Goal: Information Seeking & Learning: Check status

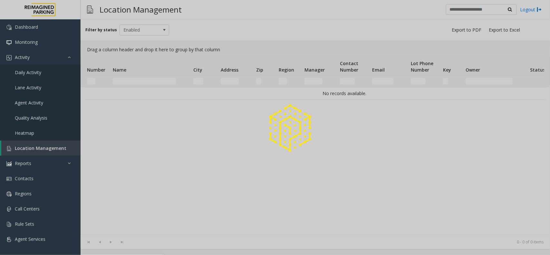
click at [153, 84] on div at bounding box center [275, 127] width 550 height 255
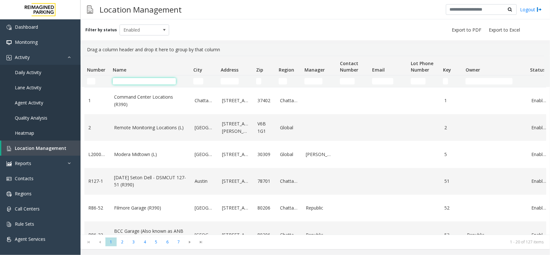
click at [156, 83] on input "Name Filter" at bounding box center [144, 81] width 63 height 6
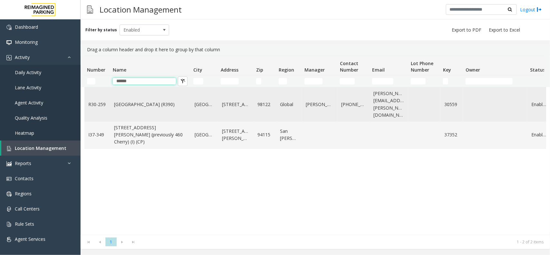
type input "******"
click at [166, 101] on link "[GEOGRAPHIC_DATA] (R390)" at bounding box center [150, 104] width 73 height 7
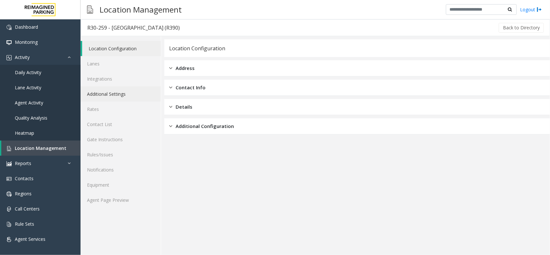
click at [116, 100] on link "Additional Settings" at bounding box center [120, 93] width 80 height 15
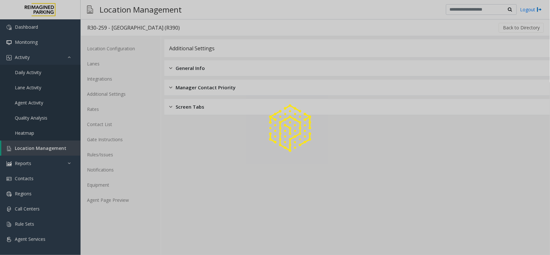
click at [115, 108] on div at bounding box center [275, 127] width 550 height 255
click at [115, 109] on div at bounding box center [275, 127] width 550 height 255
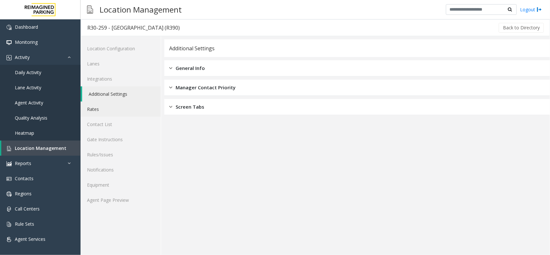
click at [115, 109] on link "Rates" at bounding box center [120, 108] width 80 height 15
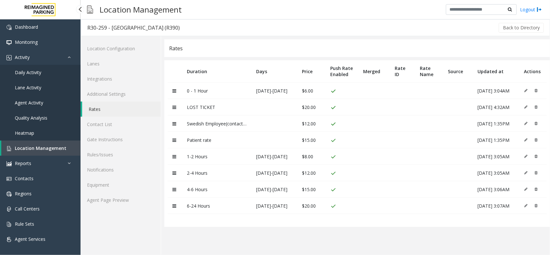
click at [26, 145] on span "Location Management" at bounding box center [41, 148] width 52 height 6
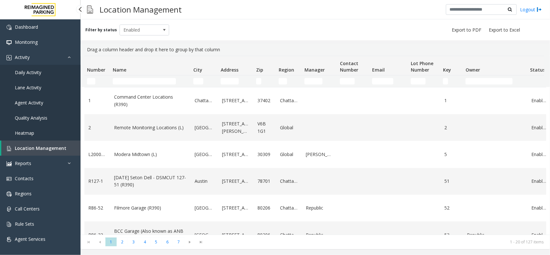
click at [38, 66] on link "Daily Activity" at bounding box center [40, 72] width 80 height 15
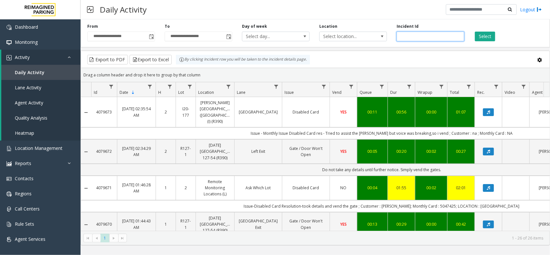
click at [413, 34] on input "number" at bounding box center [430, 37] width 68 height 10
paste input "*******"
click at [153, 34] on span "Toggle popup" at bounding box center [151, 36] width 5 height 5
type input "*******"
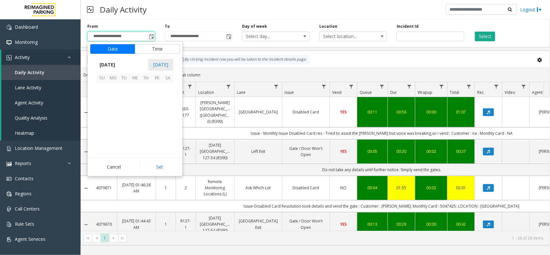
scroll to position [115512, 0]
click at [99, 65] on span "[DATE]" at bounding box center [107, 65] width 21 height 10
click at [144, 95] on span "Aug" at bounding box center [150, 94] width 15 height 15
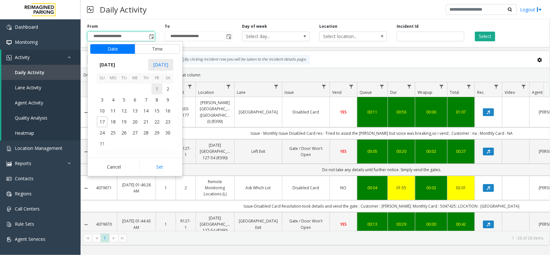
click at [158, 86] on span "1" at bounding box center [156, 88] width 11 height 11
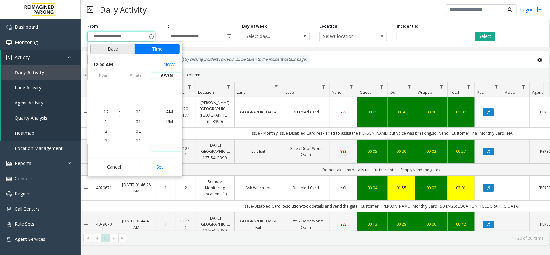
click at [123, 50] on button "Date" at bounding box center [112, 49] width 45 height 10
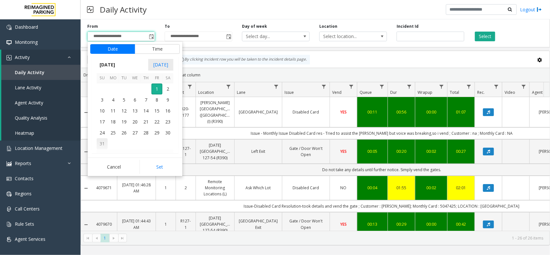
click at [99, 142] on span "31" at bounding box center [102, 143] width 11 height 11
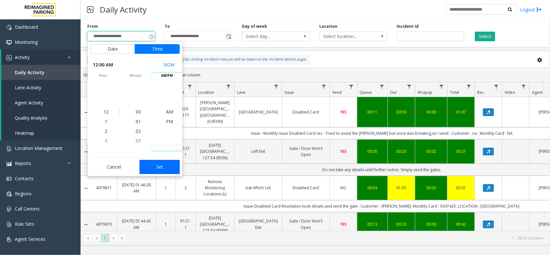
click at [160, 160] on button "Set" at bounding box center [159, 167] width 41 height 14
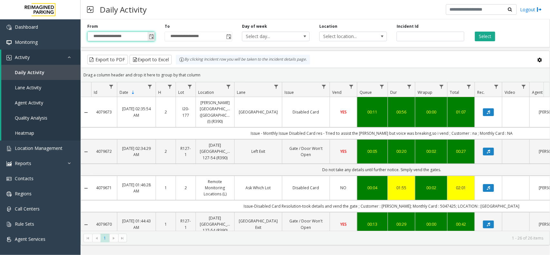
click at [149, 36] on span "Toggle popup" at bounding box center [151, 36] width 5 height 5
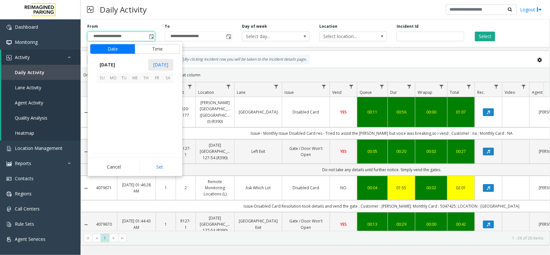
scroll to position [115512, 0]
click at [112, 66] on span "[DATE]" at bounding box center [107, 65] width 21 height 10
click at [149, 95] on span "Aug" at bounding box center [150, 94] width 15 height 15
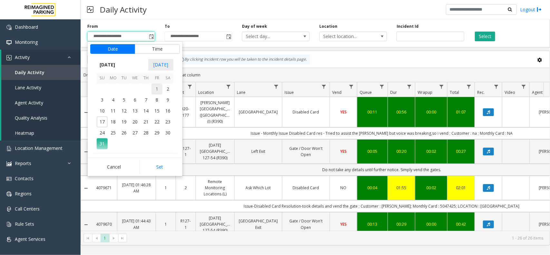
click at [154, 89] on span "1" at bounding box center [156, 88] width 11 height 11
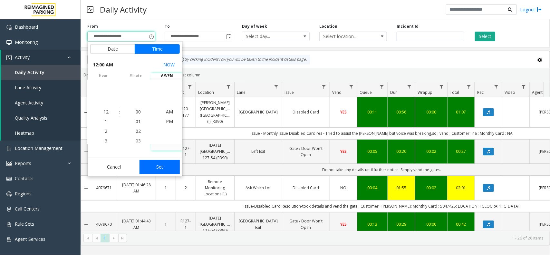
click at [169, 168] on button "Set" at bounding box center [159, 167] width 41 height 14
type input "**********"
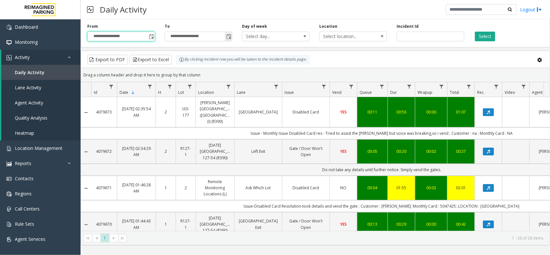
click at [229, 41] on span "Toggle popup" at bounding box center [228, 36] width 7 height 10
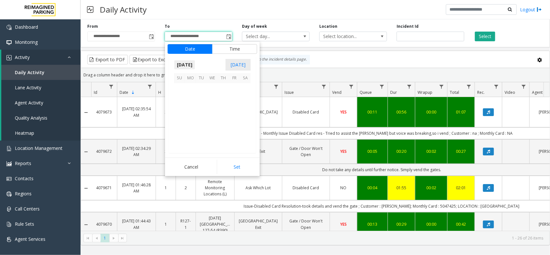
scroll to position [10, 0]
click at [194, 64] on span "[DATE]" at bounding box center [184, 65] width 21 height 10
click at [225, 94] on span "Aug" at bounding box center [227, 94] width 15 height 15
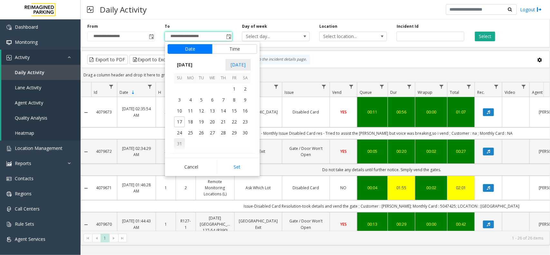
click at [183, 143] on span "31" at bounding box center [179, 143] width 11 height 11
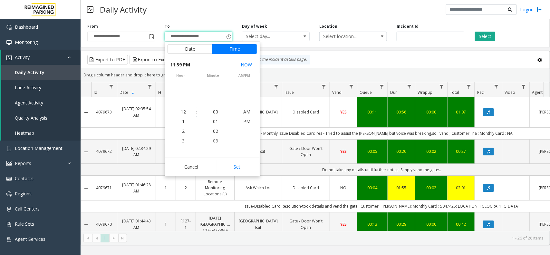
scroll to position [10, 0]
click at [231, 166] on button "Set" at bounding box center [237, 167] width 41 height 14
type input "**********"
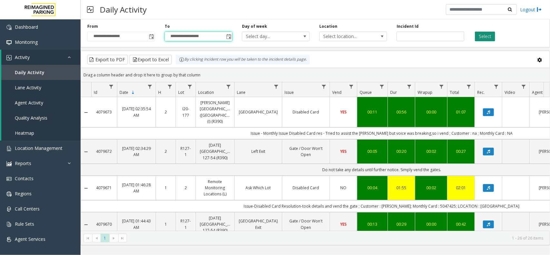
click at [484, 35] on button "Select" at bounding box center [485, 37] width 20 height 10
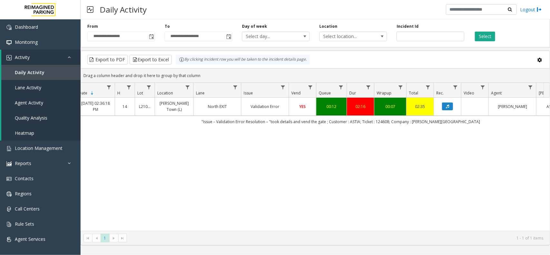
scroll to position [0, 48]
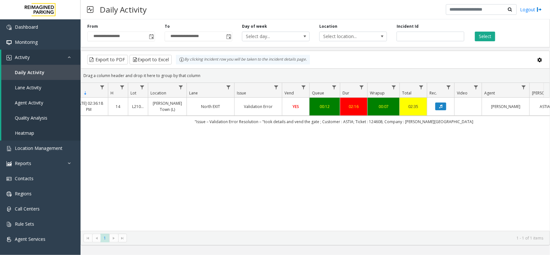
click at [439, 103] on td "Data table" at bounding box center [440, 107] width 27 height 18
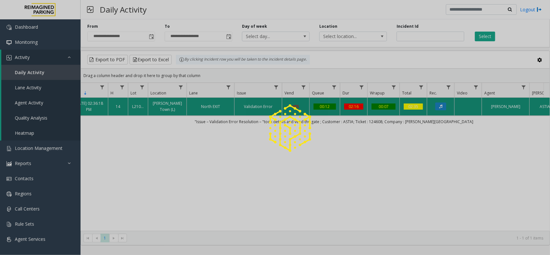
click at [439, 108] on div at bounding box center [275, 127] width 550 height 255
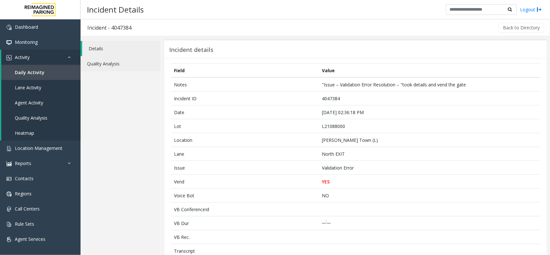
click at [143, 65] on link "Quality Analysis" at bounding box center [120, 63] width 80 height 15
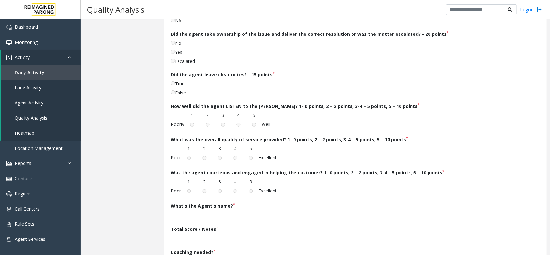
scroll to position [198, 0]
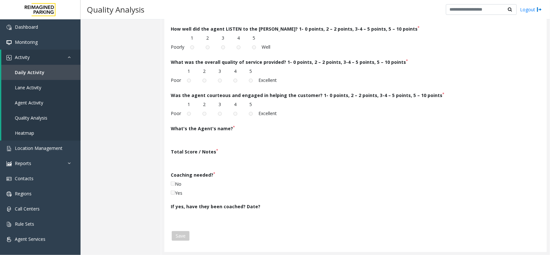
click at [172, 186] on label "No" at bounding box center [176, 183] width 11 height 7
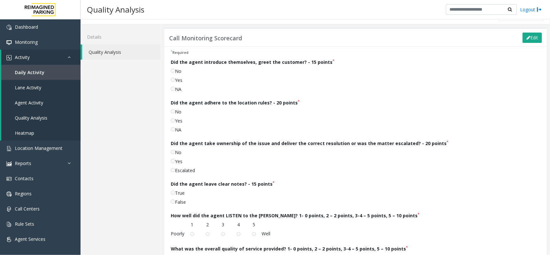
scroll to position [0, 0]
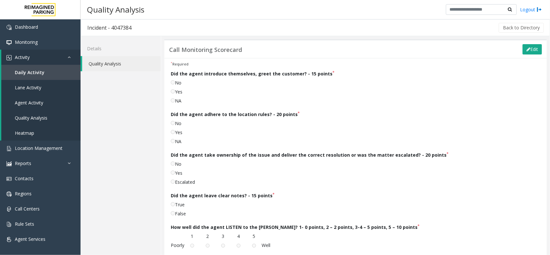
click at [185, 92] on div "Yes" at bounding box center [324, 92] width 306 height 9
click at [178, 91] on label "Yes" at bounding box center [177, 91] width 12 height 7
click at [139, 49] on link "Details" at bounding box center [120, 48] width 80 height 15
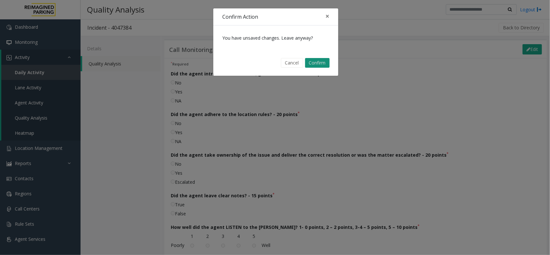
click at [310, 61] on button "Confirm" at bounding box center [317, 63] width 24 height 10
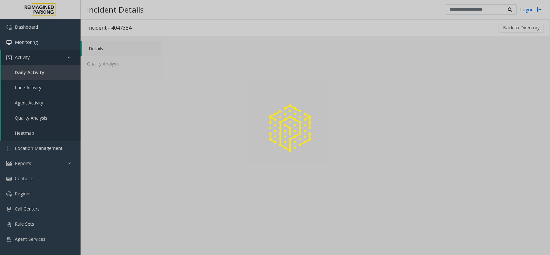
drag, startPoint x: 126, startPoint y: 63, endPoint x: 110, endPoint y: 56, distance: 16.7
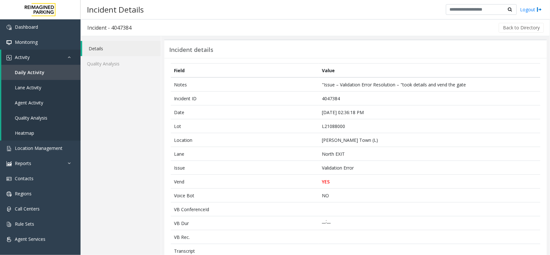
click at [113, 44] on link "Details" at bounding box center [121, 48] width 79 height 15
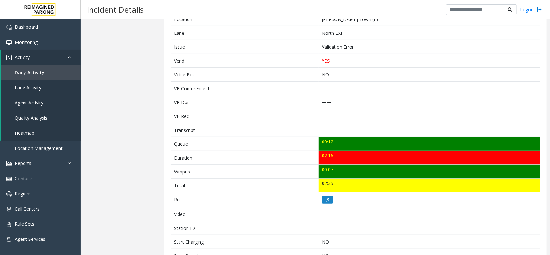
scroll to position [161, 0]
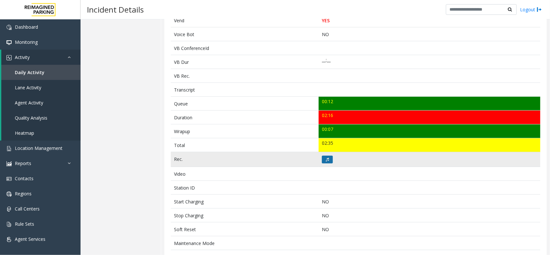
click at [321, 155] on td at bounding box center [429, 159] width 222 height 15
click at [322, 158] on button at bounding box center [327, 160] width 11 height 8
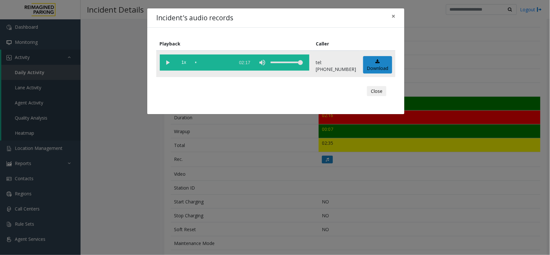
click at [166, 63] on vg-play-pause at bounding box center [168, 62] width 16 height 16
click at [365, 199] on div "Incident's audio records × Playback Caller 1x 02:17 tel:[PHONE_NUMBER] Download…" at bounding box center [275, 127] width 550 height 255
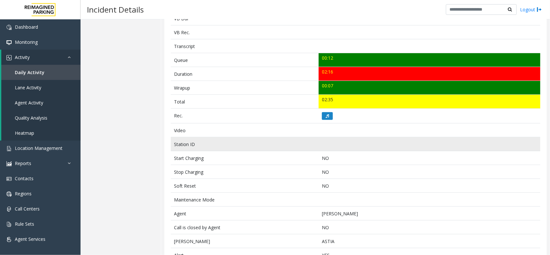
scroll to position [188, 0]
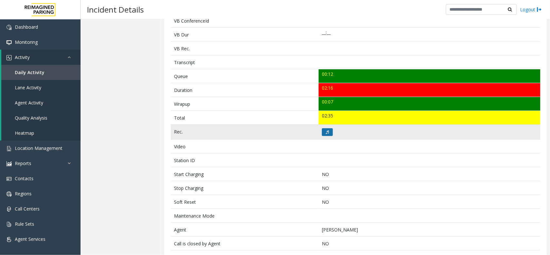
click at [327, 134] on button at bounding box center [327, 132] width 11 height 8
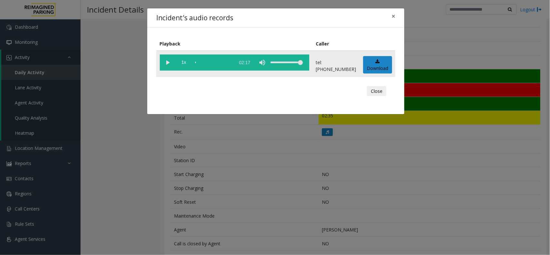
click at [168, 62] on vg-play-pause at bounding box center [168, 62] width 16 height 16
click at [221, 62] on div "scrub bar" at bounding box center [213, 62] width 37 height 16
click at [226, 62] on div "scrub bar" at bounding box center [213, 62] width 37 height 16
click at [229, 62] on div "scrub bar" at bounding box center [213, 62] width 37 height 16
click at [232, 62] on div "scrub bar" at bounding box center [213, 62] width 37 height 16
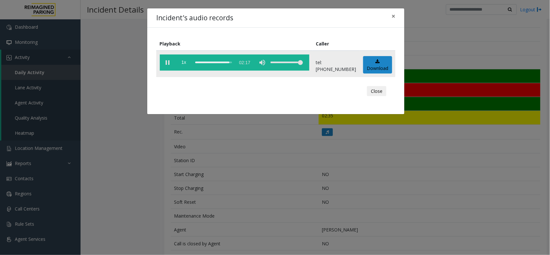
click at [209, 60] on div "scrub bar" at bounding box center [213, 62] width 37 height 16
click at [208, 62] on div "scrub bar" at bounding box center [213, 62] width 37 height 16
click at [204, 62] on div "scrub bar" at bounding box center [213, 62] width 37 height 16
drag, startPoint x: 336, startPoint y: 20, endPoint x: 353, endPoint y: 40, distance: 26.5
click at [353, 40] on div "Incident's audio records × Playback Caller 1x 02:17 tel:[PHONE_NUMBER] Download…" at bounding box center [276, 61] width 258 height 107
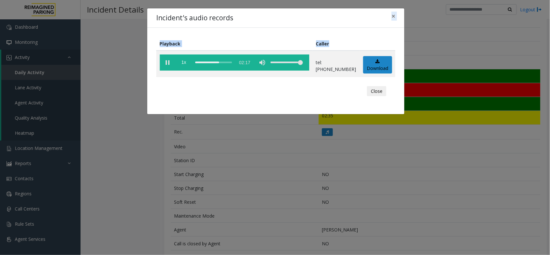
click at [353, 40] on th "Caller" at bounding box center [335, 44] width 47 height 14
click at [390, 16] on button "×" at bounding box center [393, 16] width 13 height 16
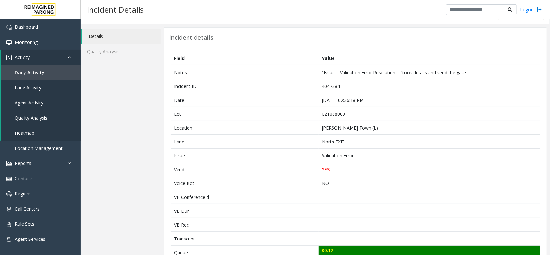
scroll to position [0, 0]
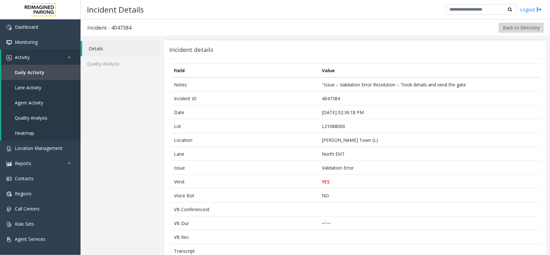
click at [501, 28] on button "Back to Directory" at bounding box center [520, 28] width 45 height 10
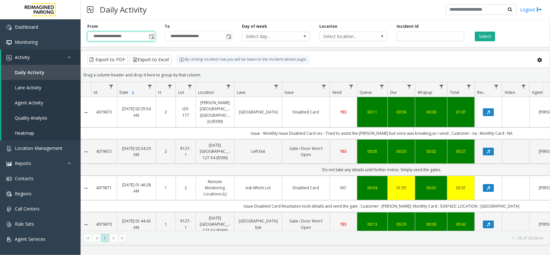
click at [128, 37] on input "**********" at bounding box center [121, 36] width 67 height 9
click at [149, 35] on span "Toggle popup" at bounding box center [151, 36] width 5 height 5
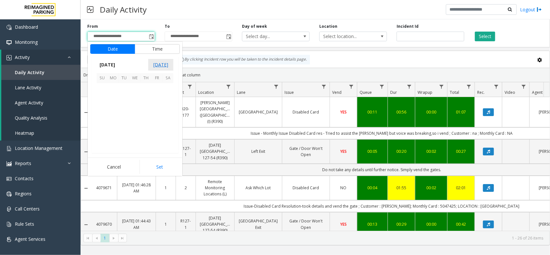
scroll to position [115512, 0]
click at [109, 57] on kendo-calendar-header "[DATE] [DATE]" at bounding box center [134, 64] width 87 height 17
click at [110, 62] on span "[DATE]" at bounding box center [107, 65] width 21 height 10
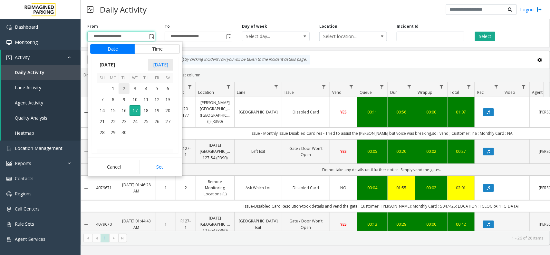
scroll to position [6874, 0]
click at [147, 94] on span "Aug" at bounding box center [150, 94] width 15 height 15
click at [156, 86] on span "1" at bounding box center [156, 88] width 11 height 11
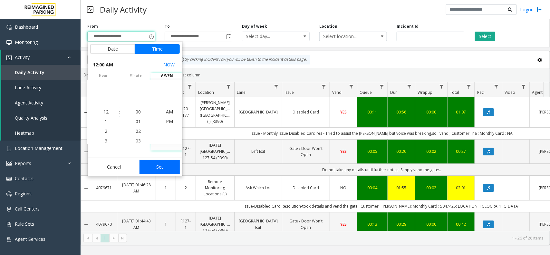
click at [161, 160] on button "Set" at bounding box center [159, 167] width 41 height 14
type input "**********"
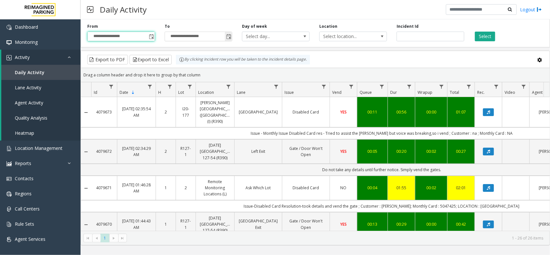
click at [230, 36] on span "Toggle popup" at bounding box center [228, 36] width 5 height 5
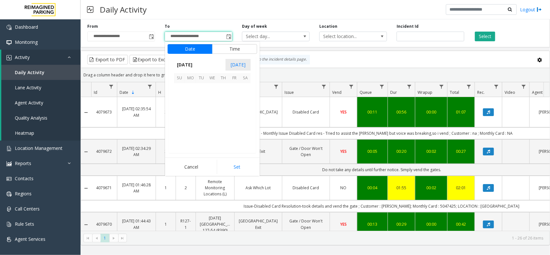
scroll to position [10, 0]
click at [195, 68] on span "[DATE]" at bounding box center [184, 65] width 21 height 10
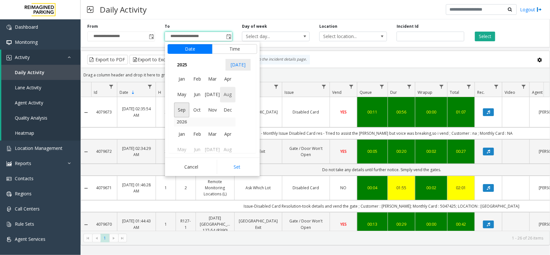
click at [224, 92] on span "Aug" at bounding box center [227, 94] width 15 height 15
click at [183, 144] on span "31" at bounding box center [179, 143] width 11 height 11
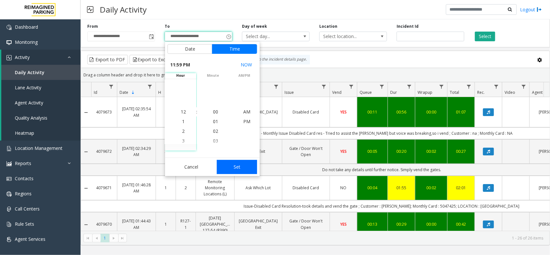
scroll to position [10, 0]
click at [221, 160] on button "Set" at bounding box center [237, 167] width 41 height 14
type input "**********"
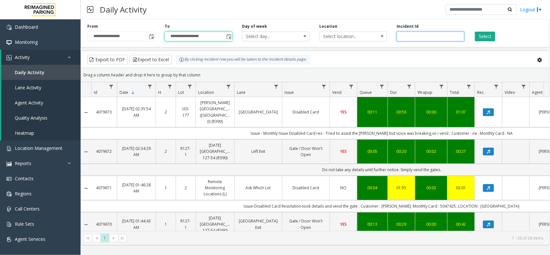
click at [400, 38] on input "number" at bounding box center [430, 37] width 68 height 10
paste input "*******"
click at [490, 37] on button "Select" at bounding box center [485, 37] width 20 height 10
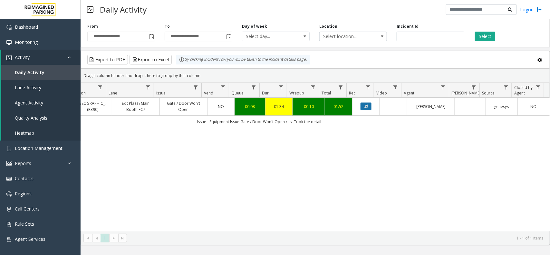
click at [360, 110] on button "Data table" at bounding box center [365, 106] width 11 height 8
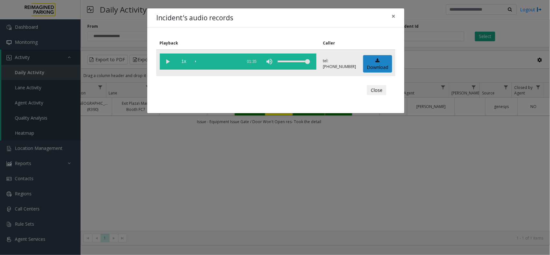
click at [168, 61] on vg-play-pause at bounding box center [168, 61] width 16 height 16
click at [197, 60] on div "scrub bar" at bounding box center [217, 61] width 44 height 16
click at [195, 65] on div "scrub bar" at bounding box center [217, 61] width 44 height 16
click at [263, 155] on div "Incident's audio records × Playback Caller 1x 01:35 tel:[PHONE_NUMBER] Download…" at bounding box center [275, 127] width 550 height 255
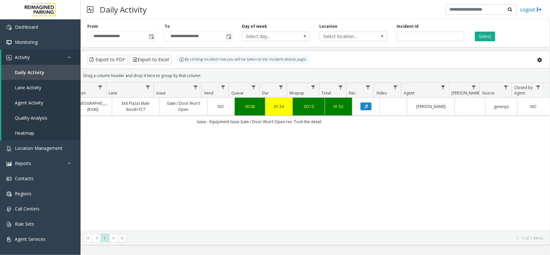
click at [276, 139] on div "4047160 [DATE] 08:20:53 AM 8 R21-1 [GEOGRAPHIC_DATA] (R390) Exit Plaza\ [GEOGRA…" at bounding box center [315, 164] width 468 height 133
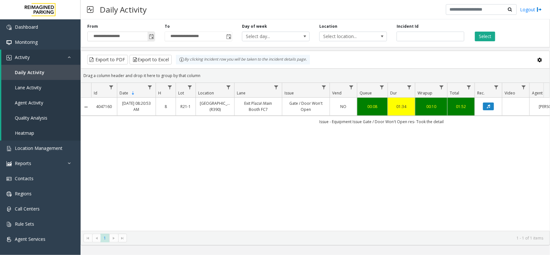
click at [153, 38] on span "Toggle popup" at bounding box center [151, 36] width 5 height 5
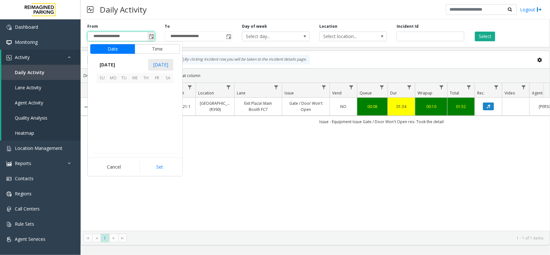
scroll to position [115512, 0]
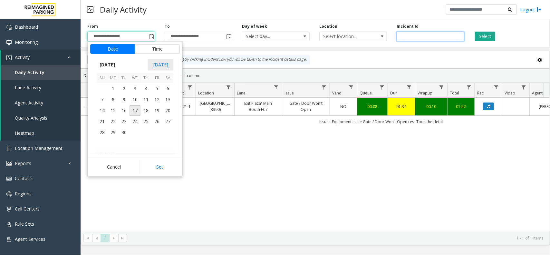
click at [402, 40] on input "*******" at bounding box center [430, 37] width 68 height 10
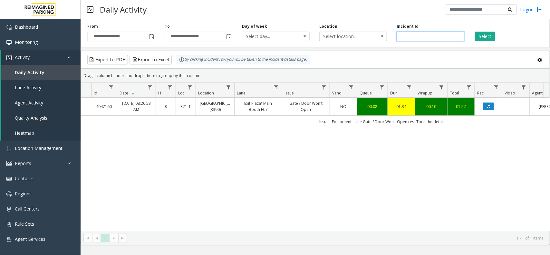
click at [402, 40] on input "*******" at bounding box center [430, 37] width 68 height 10
paste input "number"
click at [485, 32] on button "Select" at bounding box center [485, 37] width 20 height 10
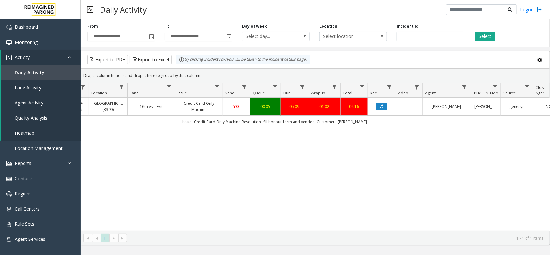
scroll to position [0, 102]
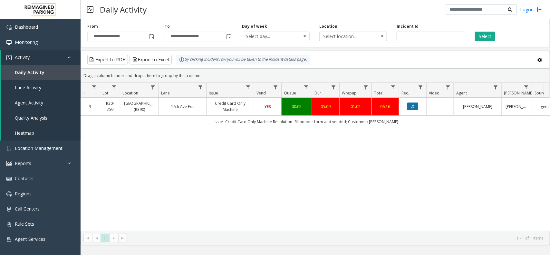
click at [415, 109] on button "Data table" at bounding box center [412, 106] width 11 height 8
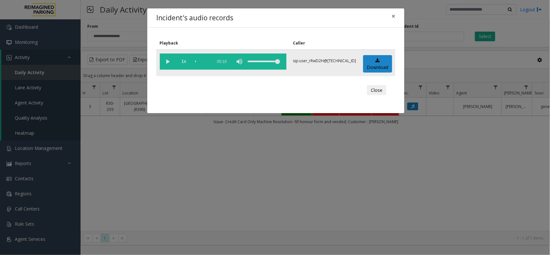
click at [170, 60] on vg-play-pause at bounding box center [168, 61] width 16 height 16
click at [348, 187] on div "Incident's audio records × Playback Caller 1x 05:10 sip:user_rRwD2H@[TECHNICAL_…" at bounding box center [275, 127] width 550 height 255
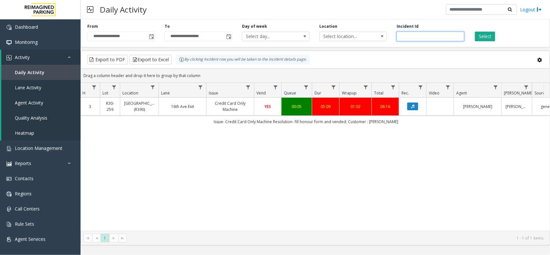
click at [413, 37] on input "*******" at bounding box center [430, 37] width 68 height 10
paste input "number"
click at [483, 39] on button "Select" at bounding box center [485, 37] width 20 height 10
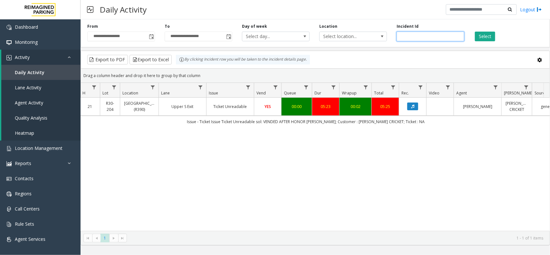
click at [422, 32] on input "*******" at bounding box center [430, 37] width 68 height 10
click at [422, 33] on input "*******" at bounding box center [430, 37] width 68 height 10
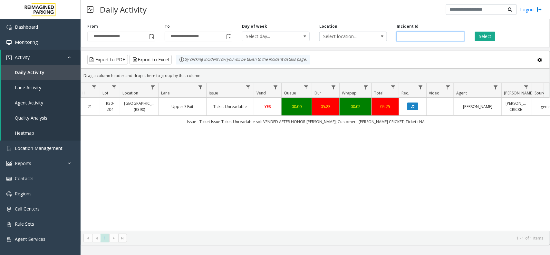
paste input "number"
click at [432, 40] on input "*******" at bounding box center [430, 37] width 68 height 10
click at [431, 40] on input "*******" at bounding box center [430, 37] width 68 height 10
paste input "number"
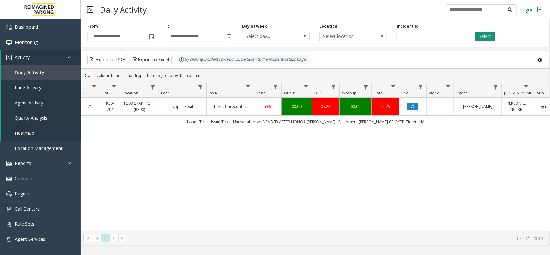
click at [482, 34] on button "Select" at bounding box center [485, 37] width 20 height 10
click at [481, 34] on button "Select" at bounding box center [485, 37] width 20 height 10
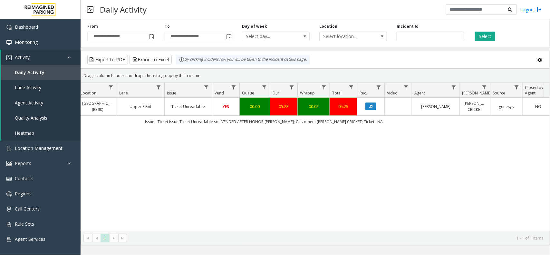
scroll to position [0, 123]
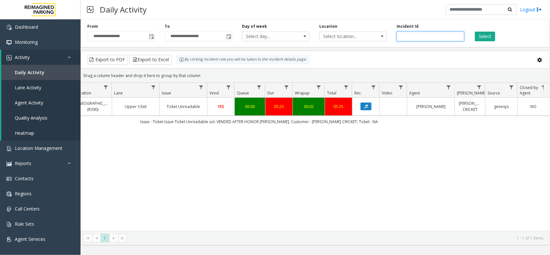
click at [402, 36] on input "*******" at bounding box center [430, 37] width 68 height 10
paste input "number"
click at [477, 36] on button "Select" at bounding box center [485, 37] width 20 height 10
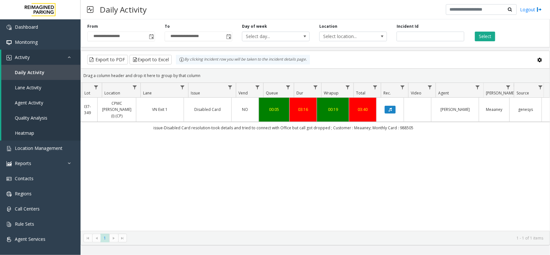
scroll to position [0, 100]
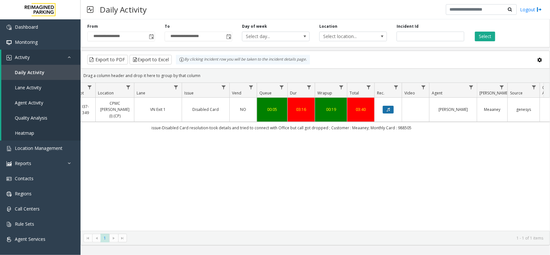
click at [385, 107] on button "Data table" at bounding box center [388, 110] width 11 height 8
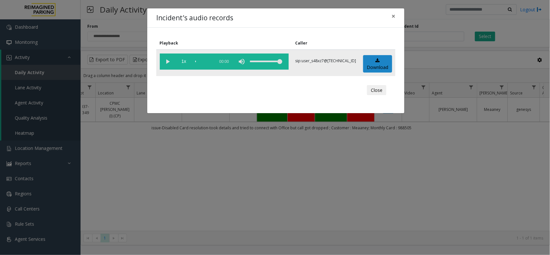
click at [174, 62] on vg-play-pause at bounding box center [168, 61] width 16 height 16
click at [200, 152] on div "Incident's audio records × Playback Caller 1x 03:17 sip:user_s48xz7@[TECHNICAL_…" at bounding box center [275, 127] width 550 height 255
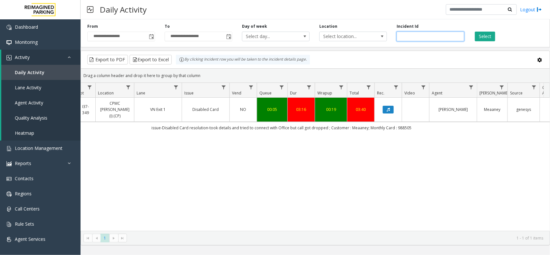
click at [401, 37] on input "*******" at bounding box center [430, 37] width 68 height 10
paste input "number"
click at [484, 35] on button "Select" at bounding box center [485, 37] width 20 height 10
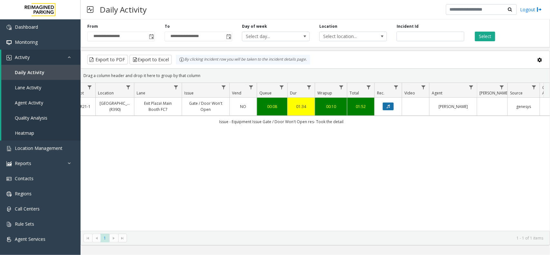
click at [390, 108] on button "Data table" at bounding box center [388, 106] width 11 height 8
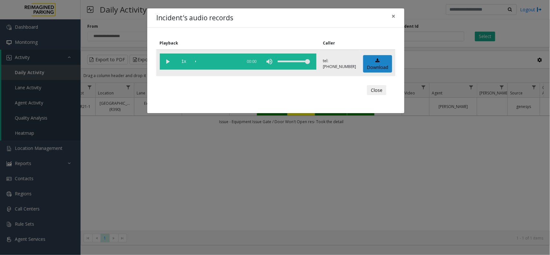
click at [168, 64] on vg-play-pause at bounding box center [168, 61] width 16 height 16
click at [385, 210] on div "Incident's audio records × Playback Caller 1x 01:35 tel:[PHONE_NUMBER] Download…" at bounding box center [275, 127] width 550 height 255
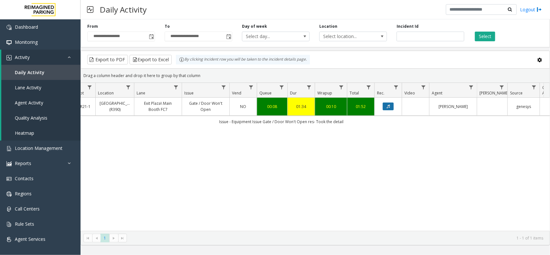
click at [384, 109] on button "Data table" at bounding box center [388, 106] width 11 height 8
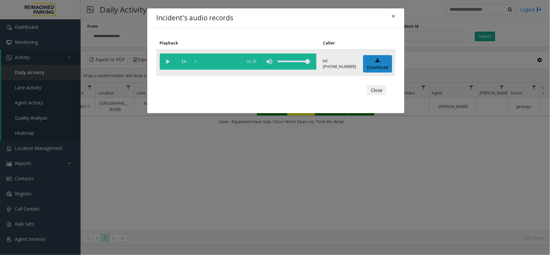
click at [168, 62] on vg-play-pause at bounding box center [168, 61] width 16 height 16
click at [196, 60] on div "scrub bar" at bounding box center [217, 61] width 44 height 16
click at [266, 136] on div "Incident's audio records × Playback Caller 1x 01:35 tel:[PHONE_NUMBER] Download…" at bounding box center [275, 127] width 550 height 255
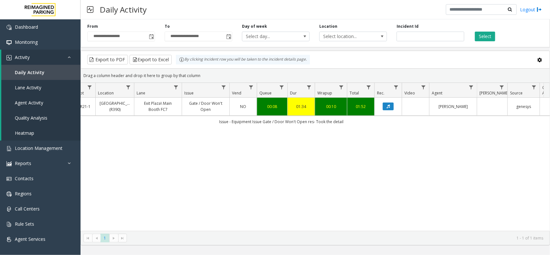
click at [424, 31] on div "Incident Id *******" at bounding box center [430, 33] width 77 height 18
click at [422, 34] on input "*******" at bounding box center [430, 37] width 68 height 10
paste input "number"
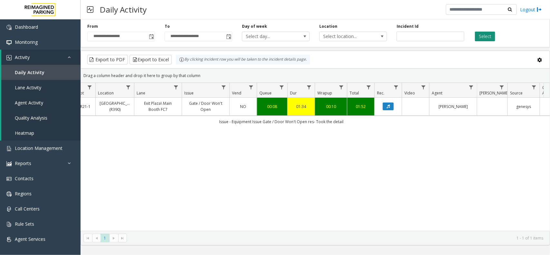
click at [475, 37] on button "Select" at bounding box center [485, 37] width 20 height 10
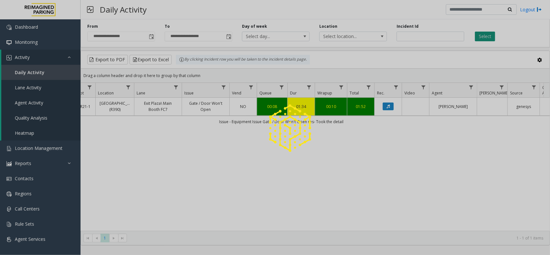
click at [479, 36] on div at bounding box center [275, 127] width 550 height 255
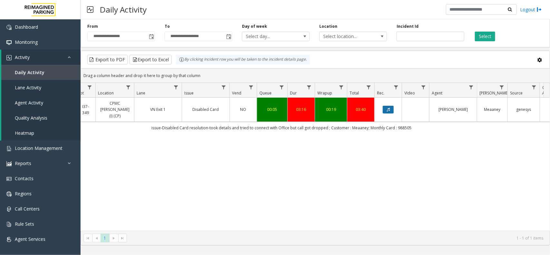
click at [391, 106] on button "Data table" at bounding box center [388, 110] width 11 height 8
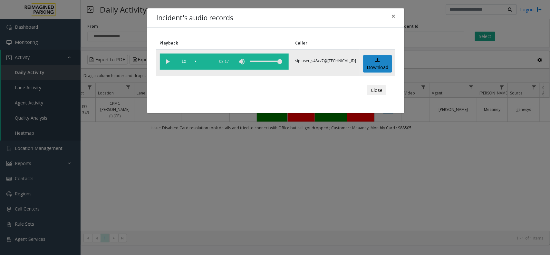
click at [194, 60] on vg-controls "1x 03:17" at bounding box center [224, 61] width 129 height 16
click at [202, 60] on div "scrub bar" at bounding box center [203, 61] width 16 height 16
click at [170, 61] on vg-play-pause at bounding box center [168, 61] width 16 height 16
click at [201, 62] on div "scrub bar" at bounding box center [203, 61] width 16 height 16
click at [198, 61] on div "scrub bar" at bounding box center [203, 61] width 16 height 16
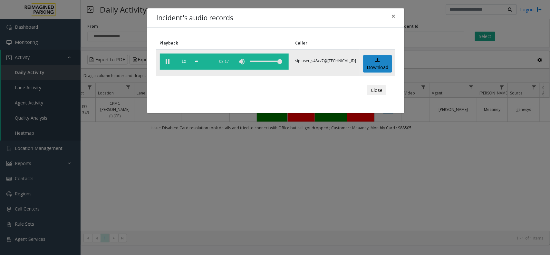
drag, startPoint x: 197, startPoint y: 60, endPoint x: 201, endPoint y: 60, distance: 4.5
click at [201, 60] on div "scrub bar" at bounding box center [203, 61] width 16 height 16
click at [171, 61] on vg-play-pause at bounding box center [168, 61] width 16 height 16
click at [168, 61] on vg-play-pause at bounding box center [168, 61] width 16 height 16
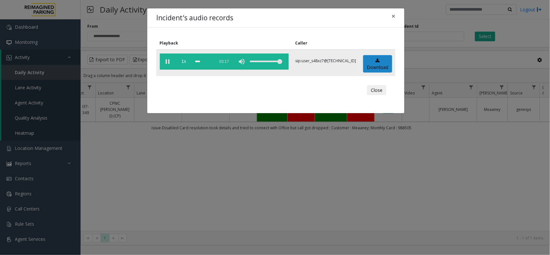
click at [168, 61] on vg-play-pause at bounding box center [168, 61] width 16 height 16
click at [228, 160] on div "Incident's audio records × Playback Caller 1x 03:17 sip:user_s48xz7@[TECHNICAL_…" at bounding box center [275, 127] width 550 height 255
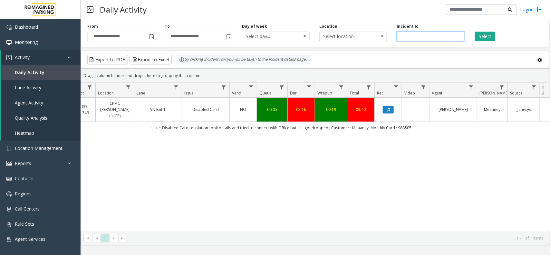
click at [413, 32] on input "*******" at bounding box center [430, 37] width 68 height 10
paste input "number"
type input "*******"
click at [485, 37] on button "Select" at bounding box center [485, 37] width 20 height 10
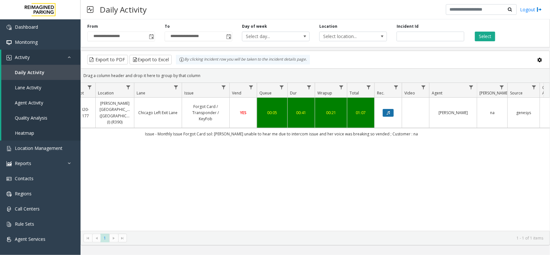
click at [385, 110] on button "Data table" at bounding box center [388, 113] width 11 height 8
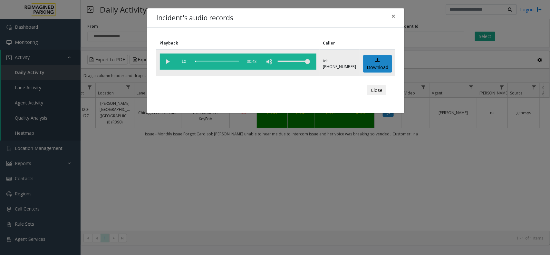
click at [165, 60] on vg-play-pause at bounding box center [168, 61] width 16 height 16
click at [395, 12] on button "×" at bounding box center [393, 16] width 13 height 16
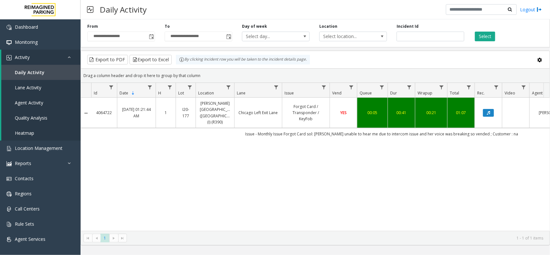
scroll to position [0, 100]
